Goal: Task Accomplishment & Management: Use online tool/utility

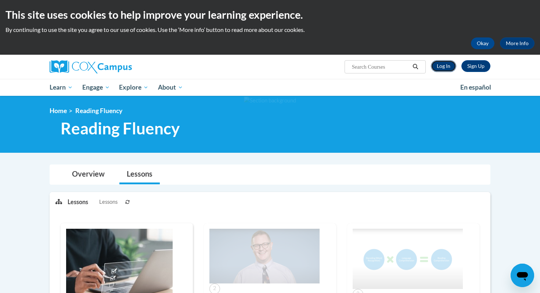
click at [440, 64] on link "Log In" at bounding box center [443, 66] width 25 height 12
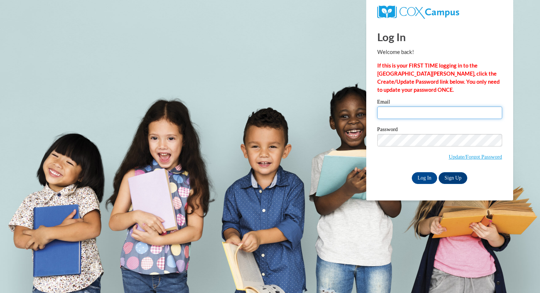
click at [402, 107] on input "Email" at bounding box center [439, 112] width 125 height 12
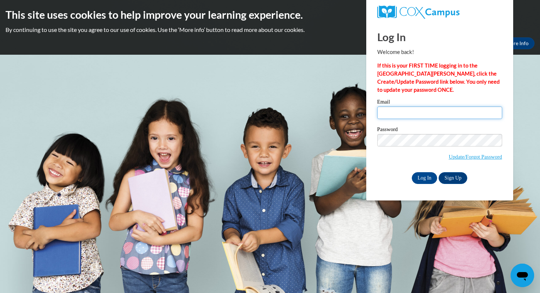
type input "mclark@kippatl.org"
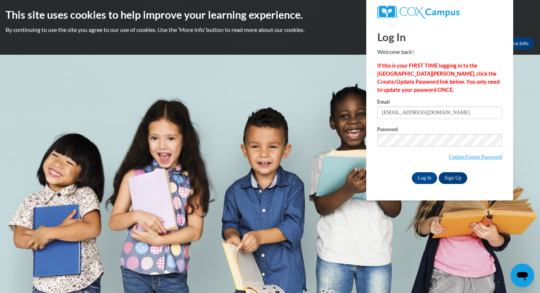
click at [386, 161] on span "Update/Forgot Password" at bounding box center [439, 149] width 125 height 30
click at [427, 179] on input "Log In" at bounding box center [425, 178] width 26 height 12
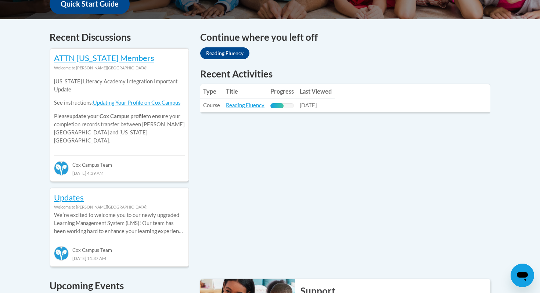
scroll to position [320, 0]
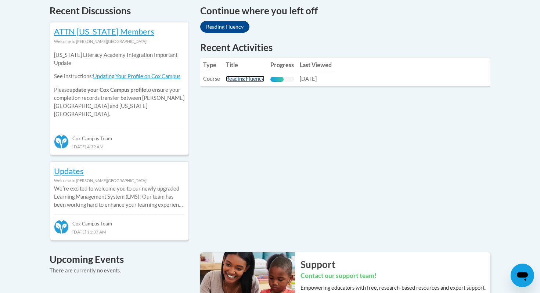
click at [243, 80] on link "Reading Fluency" at bounding box center [245, 79] width 39 height 6
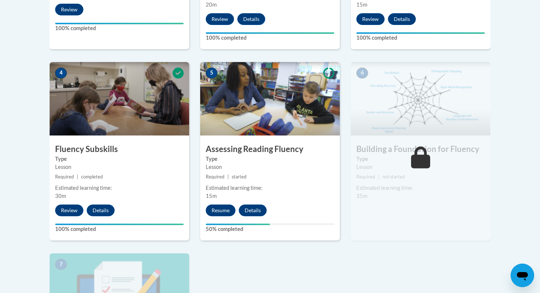
scroll to position [379, 0]
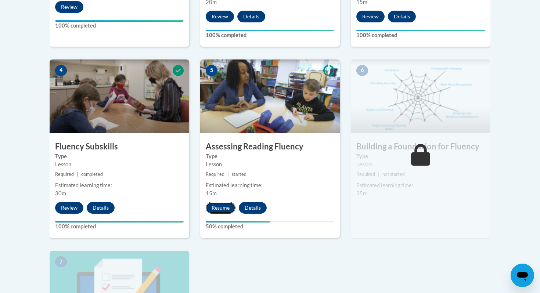
click at [216, 208] on button "Resume" at bounding box center [221, 208] width 30 height 12
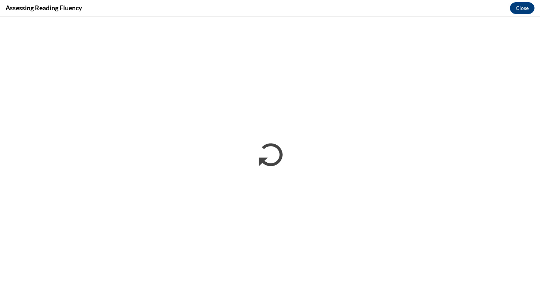
scroll to position [0, 0]
